Goal: Find specific page/section: Find specific page/section

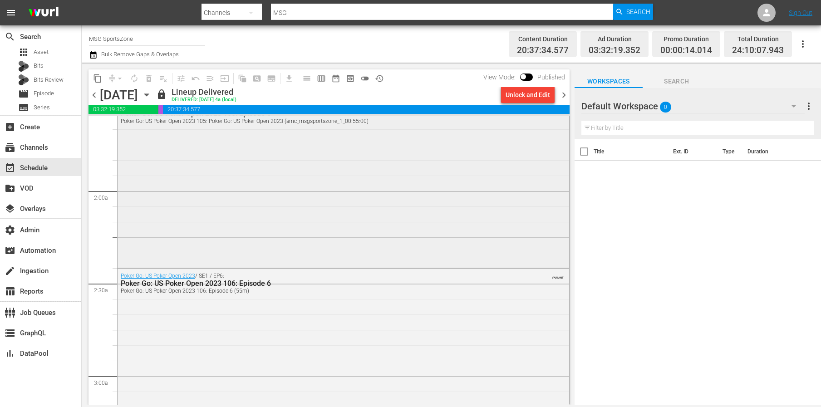
scroll to position [339, 0]
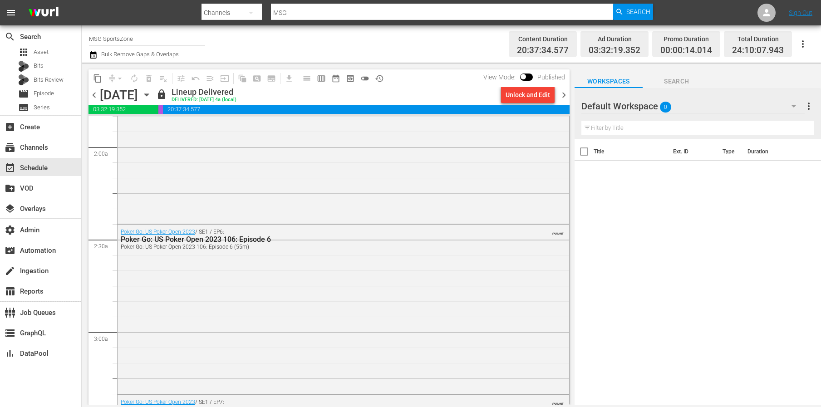
click at [152, 90] on icon "button" at bounding box center [147, 95] width 10 height 10
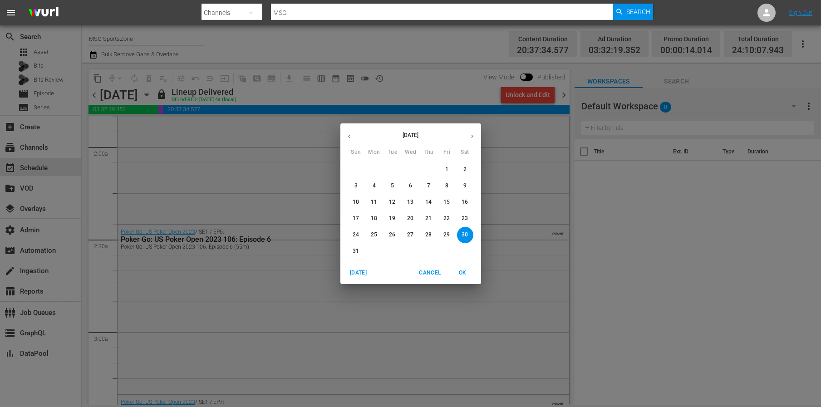
click at [469, 136] on icon "button" at bounding box center [472, 136] width 7 height 7
click at [468, 183] on p "13" at bounding box center [465, 186] width 6 height 8
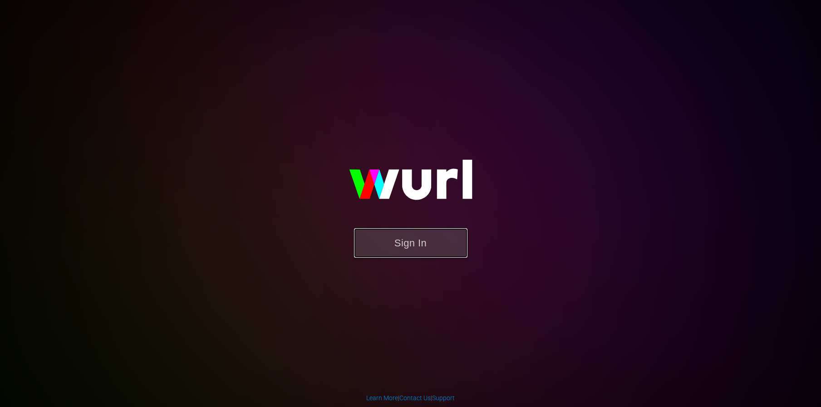
click at [398, 245] on button "Sign In" at bounding box center [410, 243] width 113 height 30
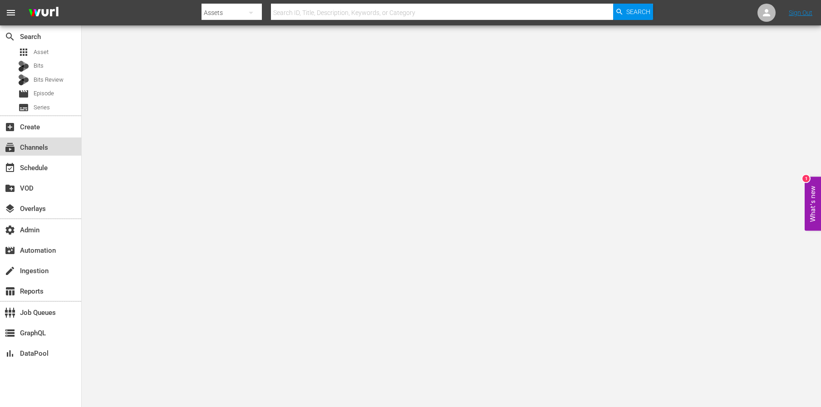
click at [40, 141] on div "subscriptions Channels" at bounding box center [40, 147] width 81 height 18
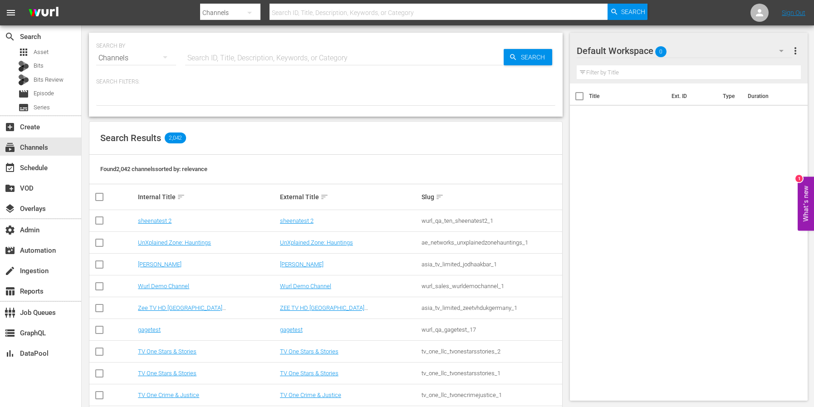
click at [303, 58] on input "text" at bounding box center [344, 58] width 319 height 22
type input "MSG"
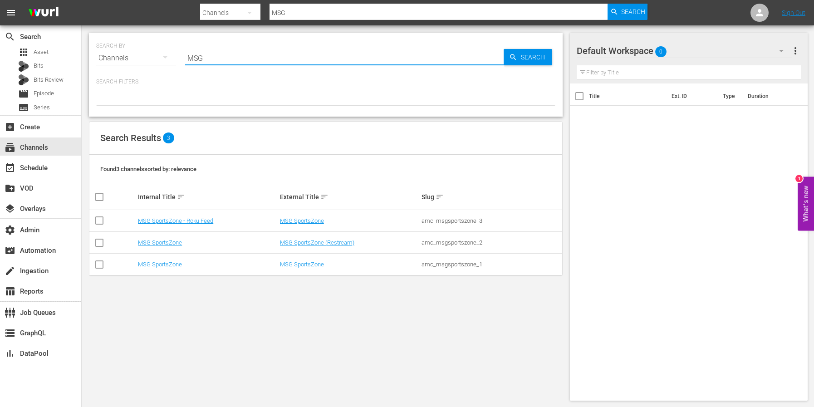
type input "MSG"
click at [160, 260] on td "MSG SportsZone" at bounding box center [208, 265] width 142 height 22
click at [159, 269] on td "MSG SportsZone" at bounding box center [208, 265] width 142 height 22
click at [159, 265] on link "MSG SportsZone" at bounding box center [160, 264] width 44 height 7
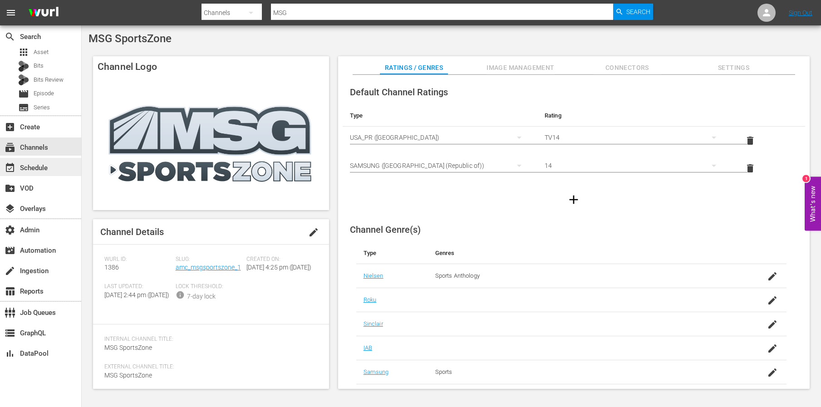
click at [51, 173] on div "event_available Schedule" at bounding box center [40, 167] width 81 height 18
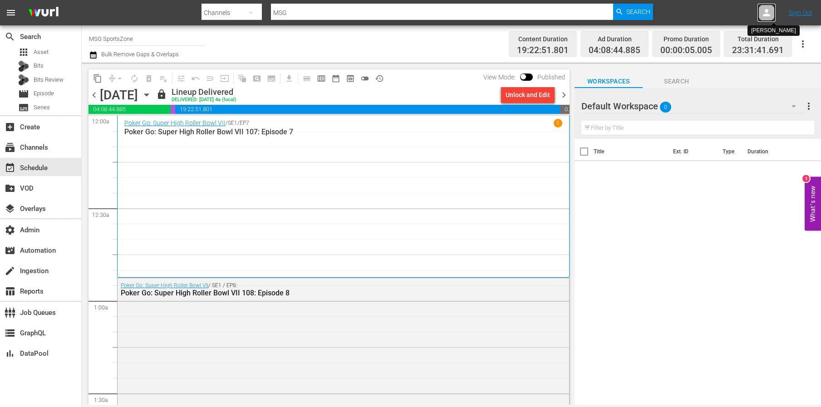
click at [766, 10] on icon at bounding box center [766, 12] width 7 height 7
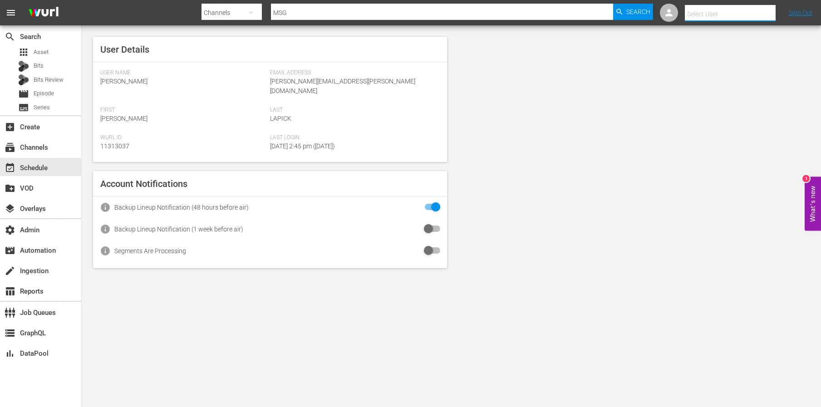
click at [722, 10] on input "text" at bounding box center [743, 14] width 116 height 22
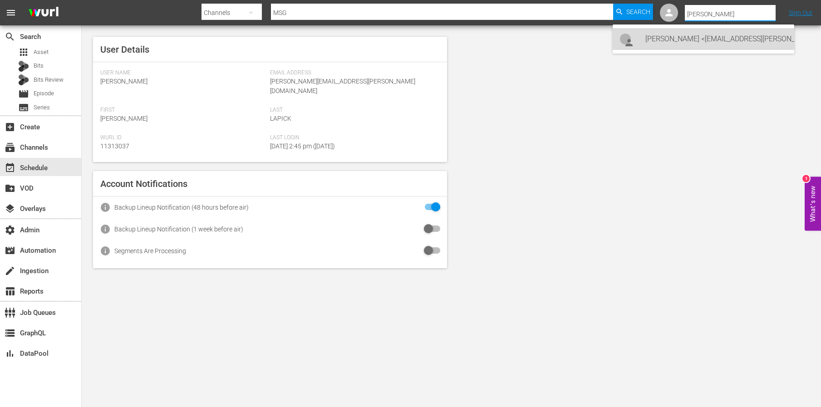
click at [718, 37] on div "Bill Watts <bill.watts@amcnetworks.com>" at bounding box center [716, 39] width 142 height 22
type input "Bill Watts (11313757)"
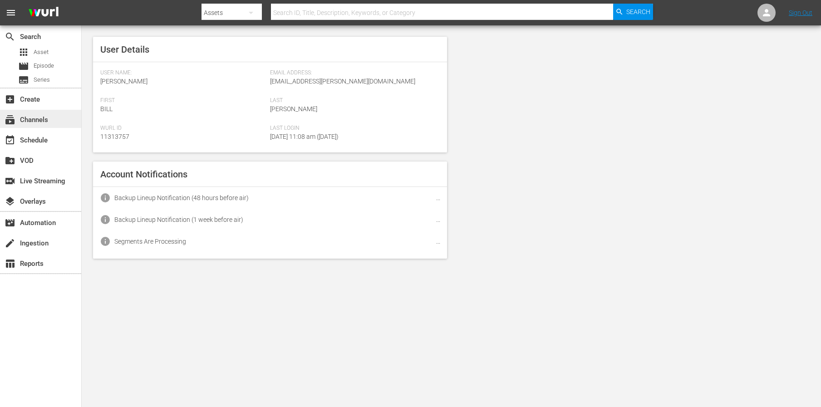
click at [44, 123] on div "subscriptions Channels" at bounding box center [25, 118] width 51 height 8
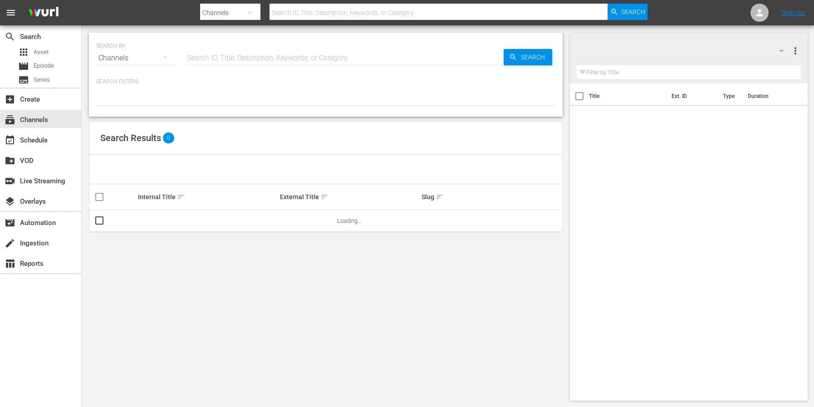
click at [271, 57] on input "text" at bounding box center [344, 58] width 319 height 22
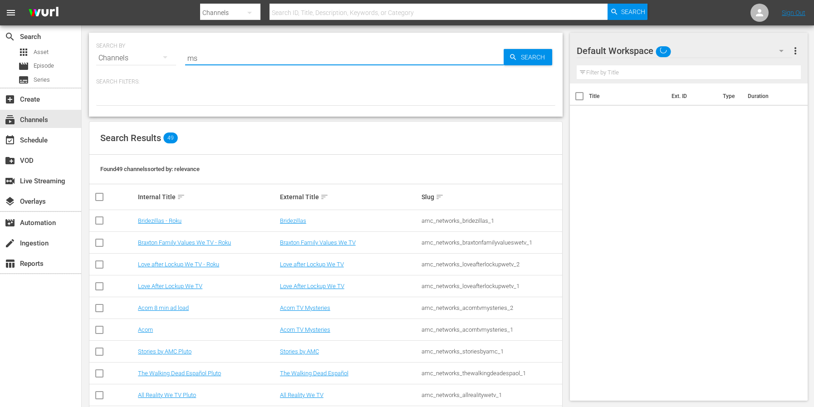
type input "msg"
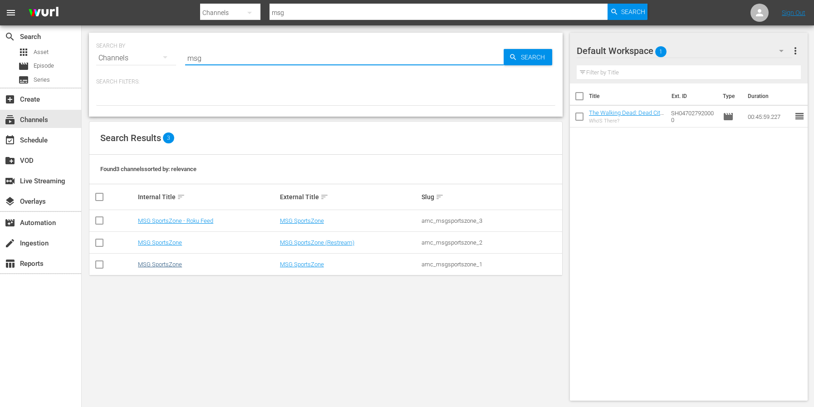
type input "msg"
click at [154, 263] on link "MSG SportsZone" at bounding box center [160, 264] width 44 height 7
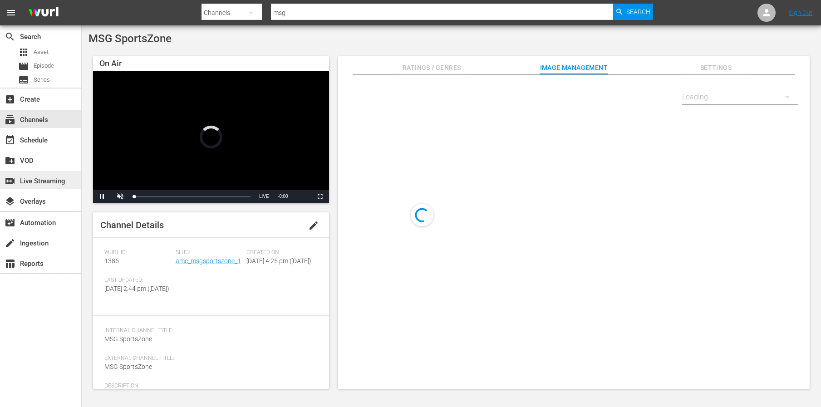
click at [51, 182] on div "switch_video Live Streaming" at bounding box center [25, 180] width 51 height 8
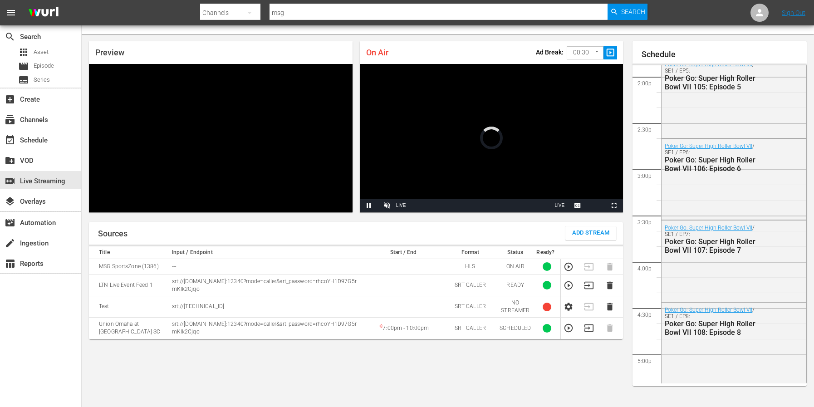
scroll to position [915, 0]
